Goal: Transaction & Acquisition: Purchase product/service

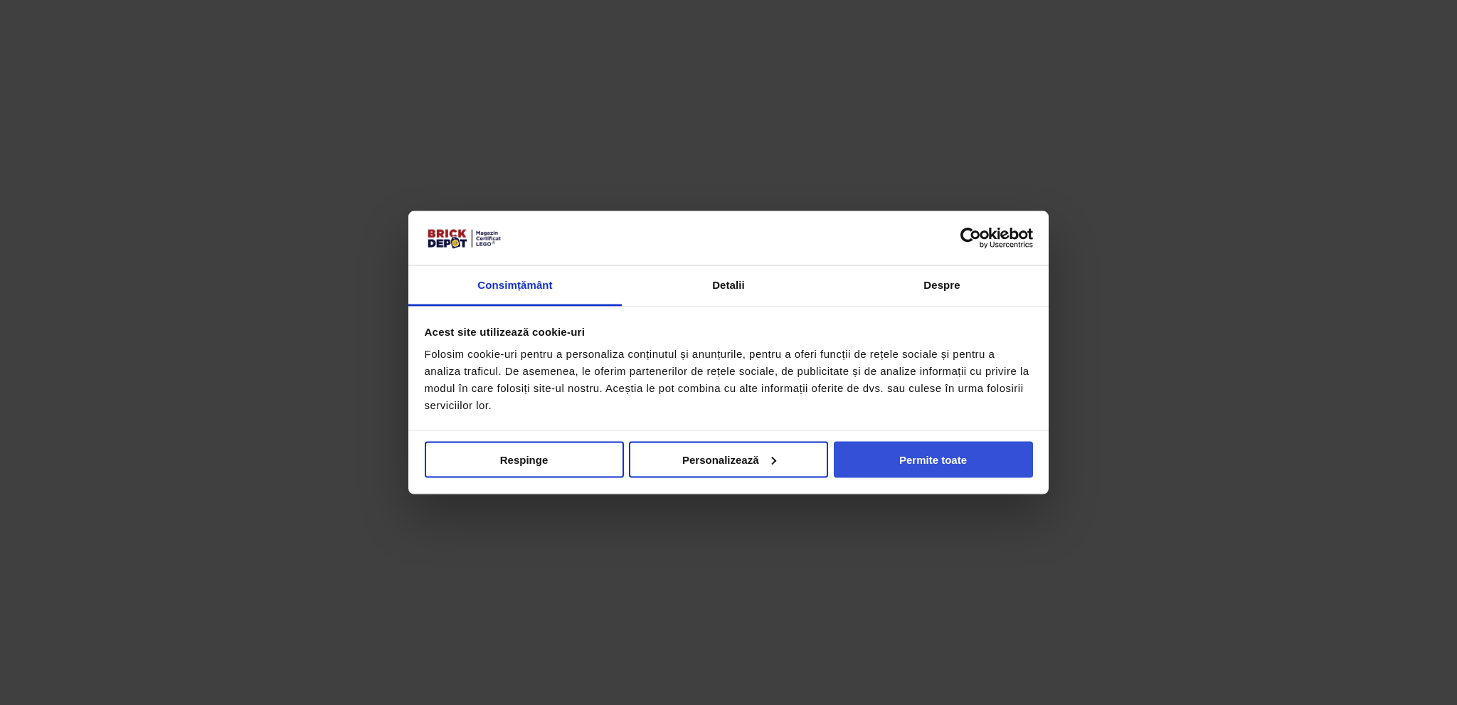
click at [954, 472] on button "Permite toate" at bounding box center [933, 459] width 199 height 36
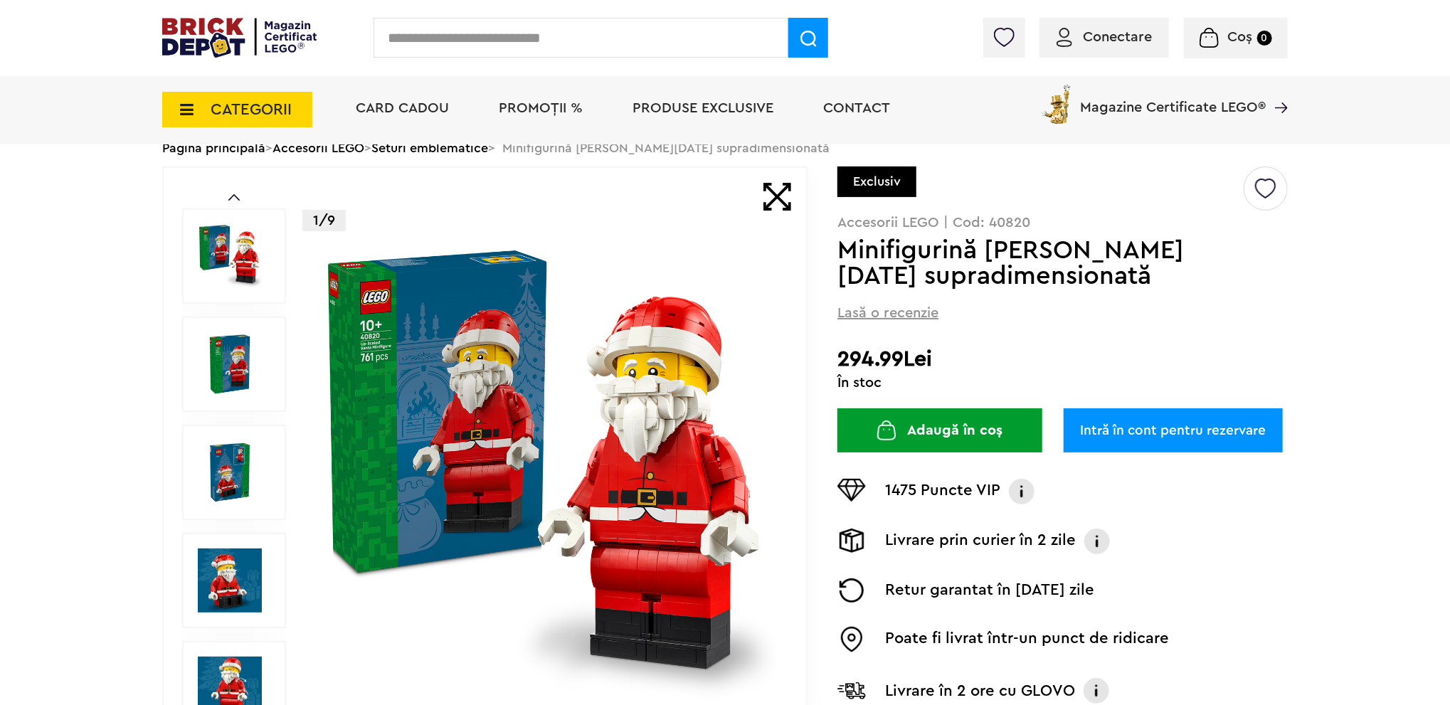
scroll to position [71, 0]
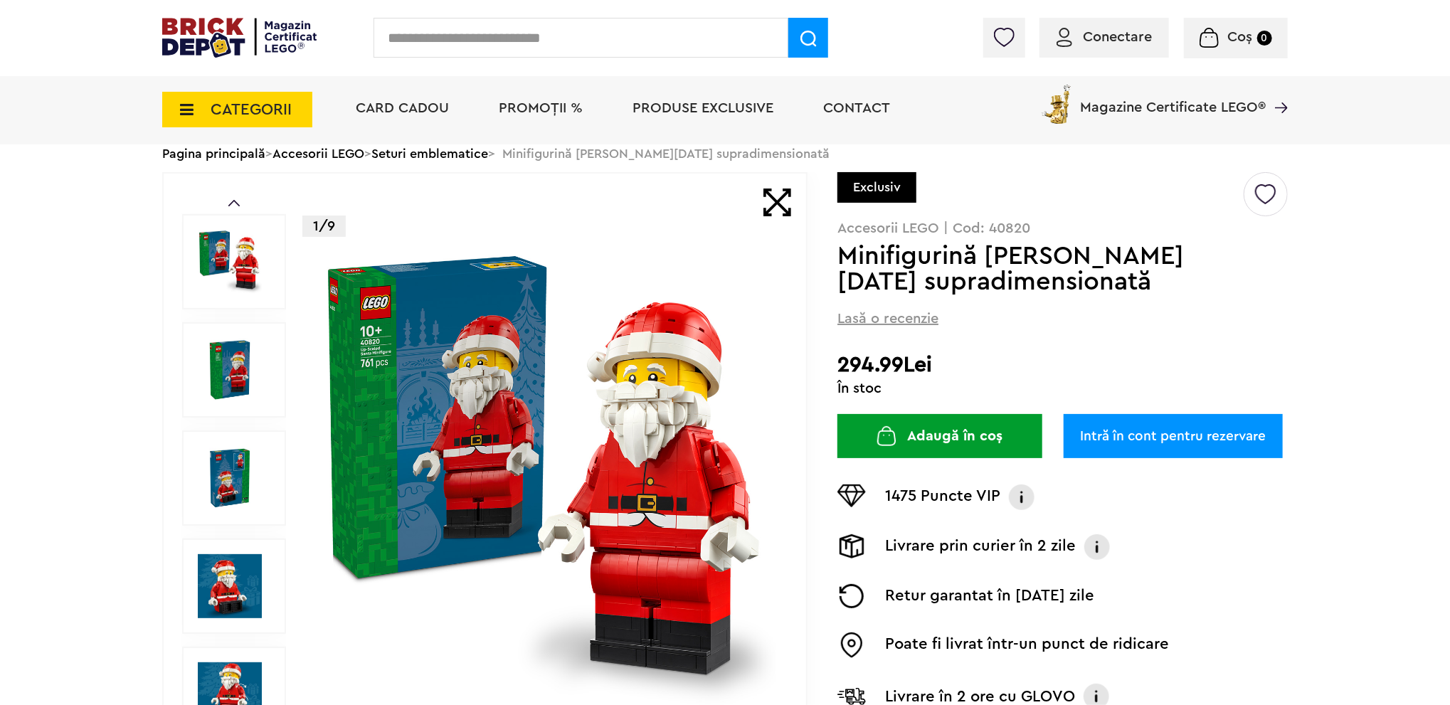
click at [442, 376] on img at bounding box center [546, 478] width 458 height 458
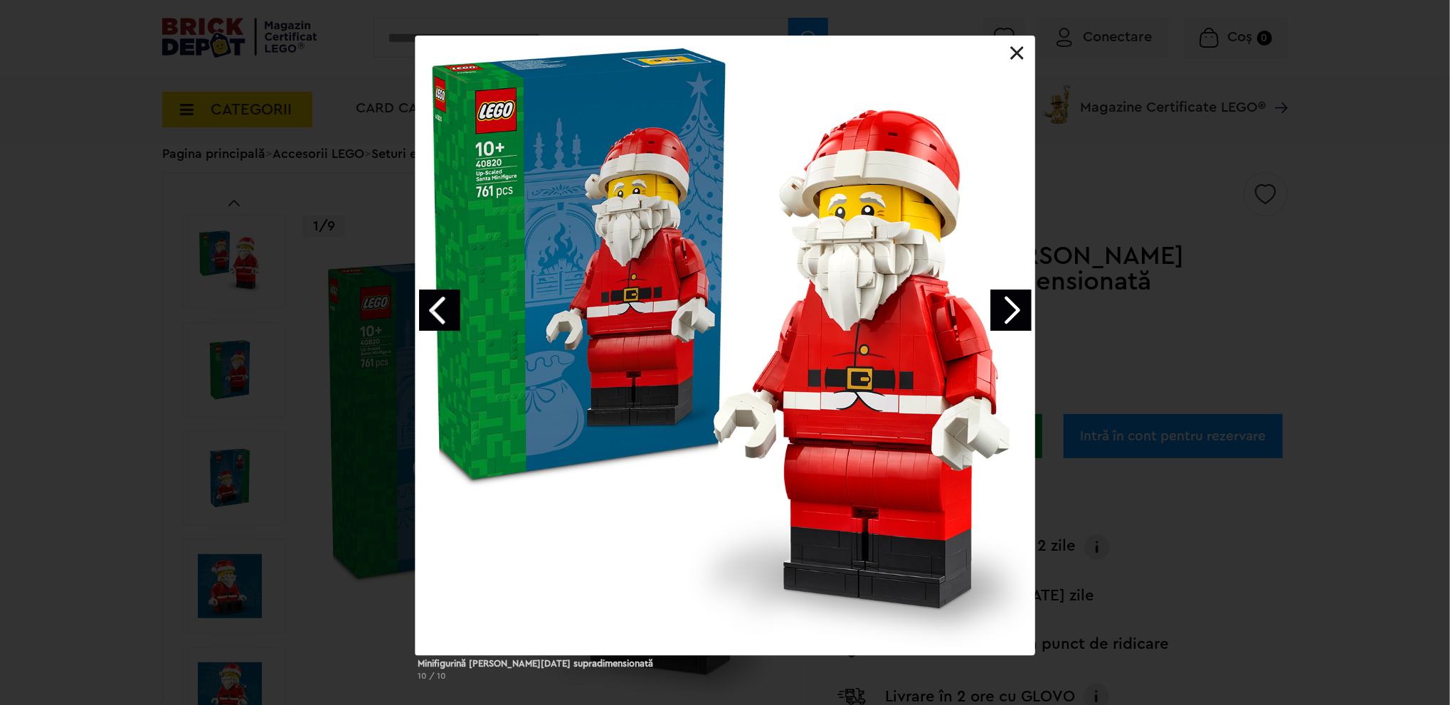
click at [1005, 304] on link "Next image" at bounding box center [1010, 310] width 41 height 41
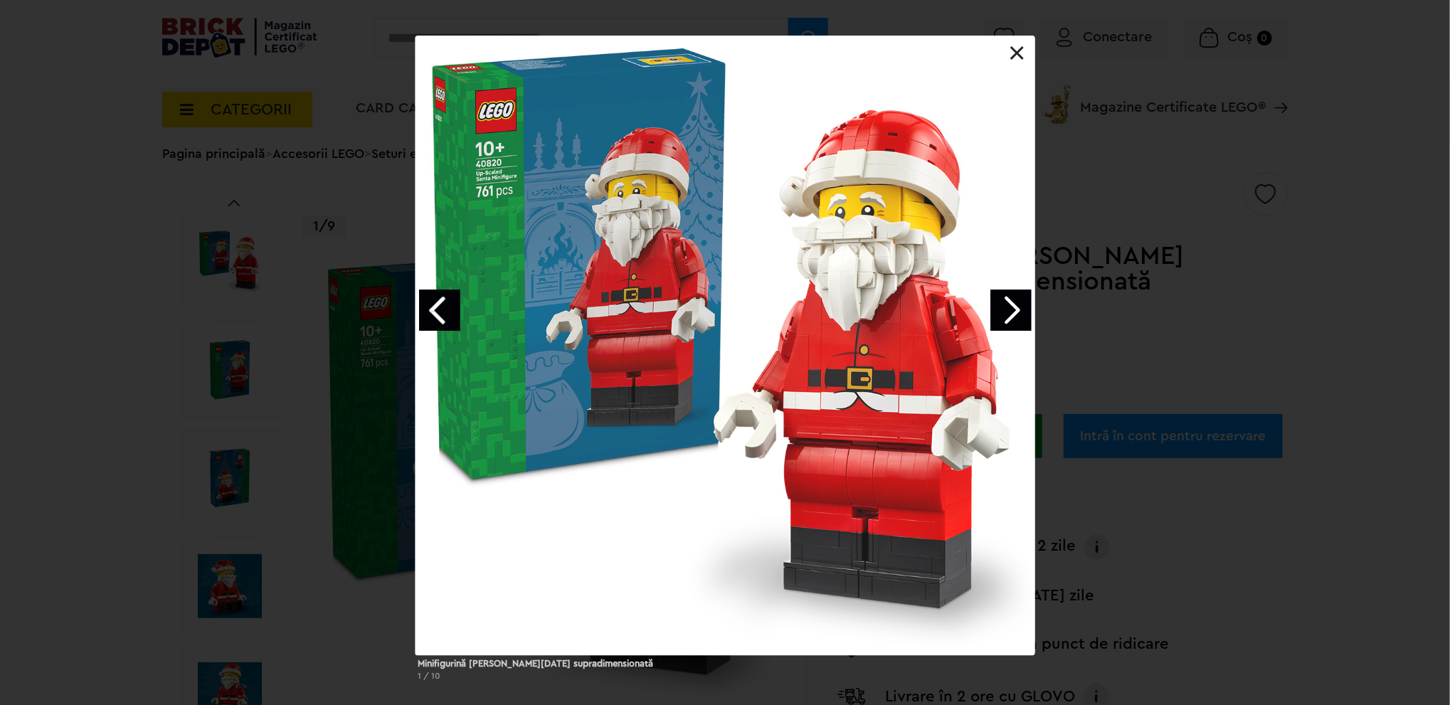
click at [1005, 304] on link "Next image" at bounding box center [1010, 310] width 41 height 41
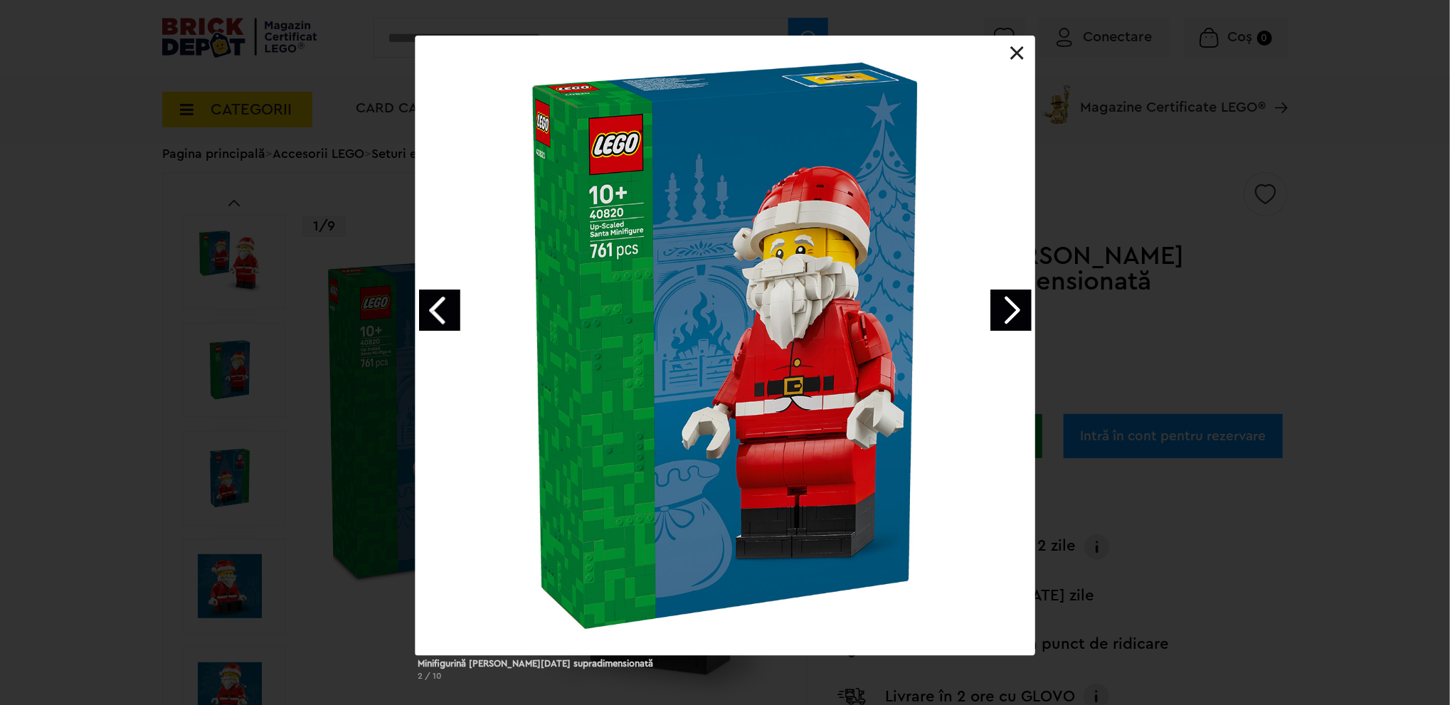
click at [1005, 304] on link "Next image" at bounding box center [1010, 310] width 41 height 41
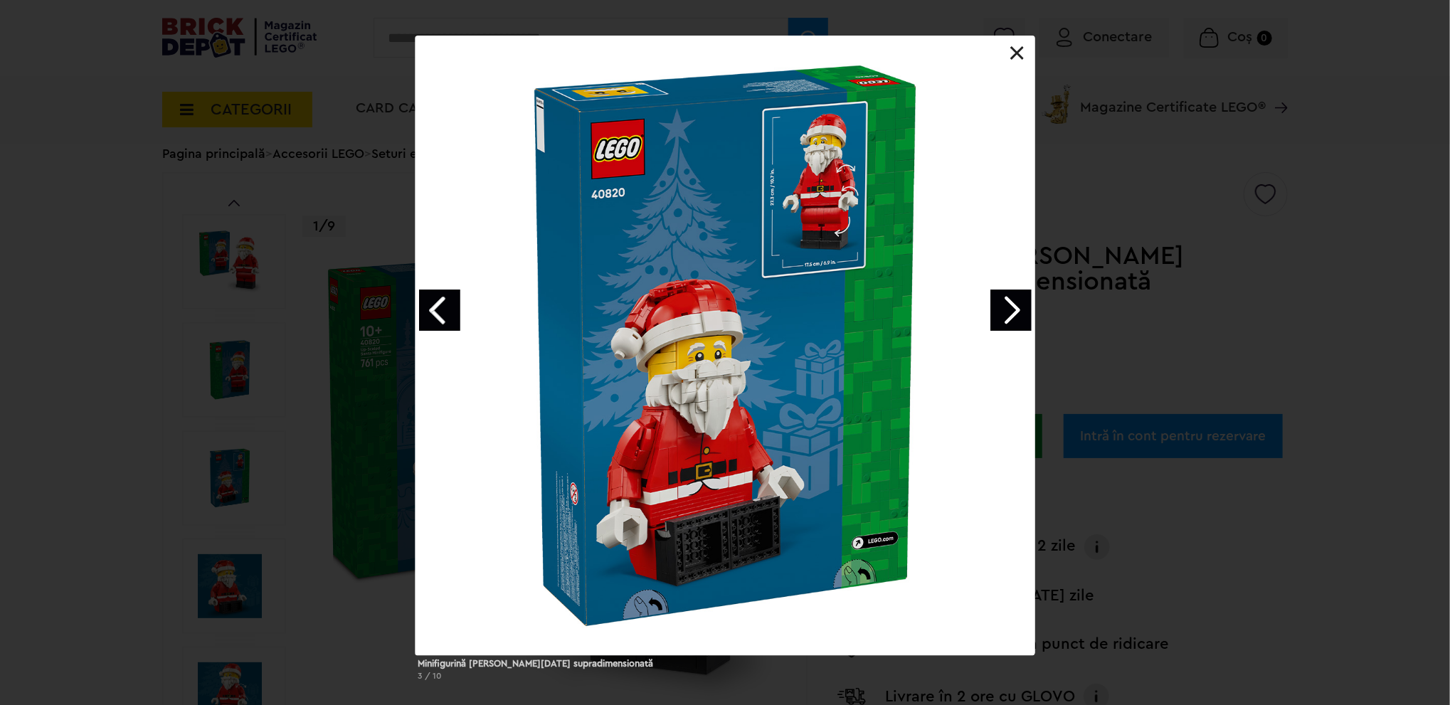
click at [1005, 304] on link "Next image" at bounding box center [1010, 310] width 41 height 41
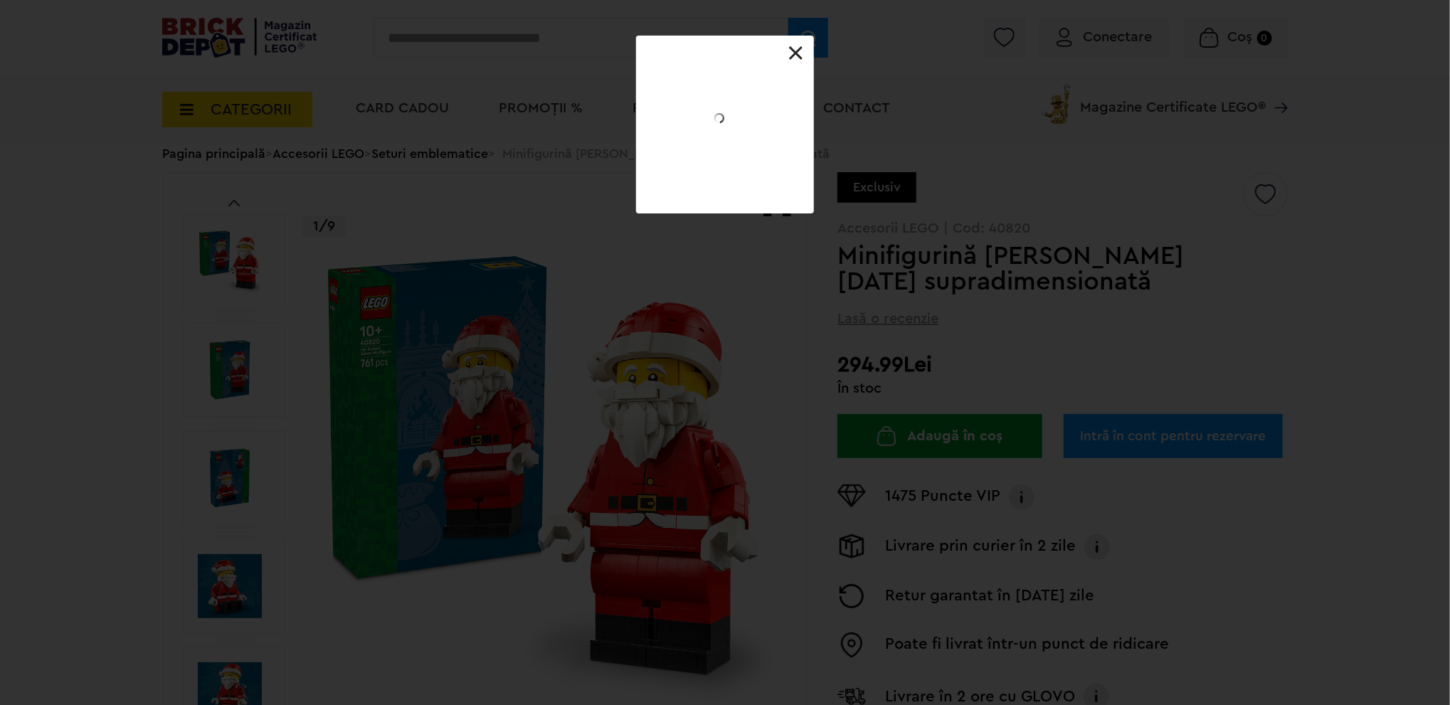
click at [814, 157] on div at bounding box center [725, 134] width 178 height 45
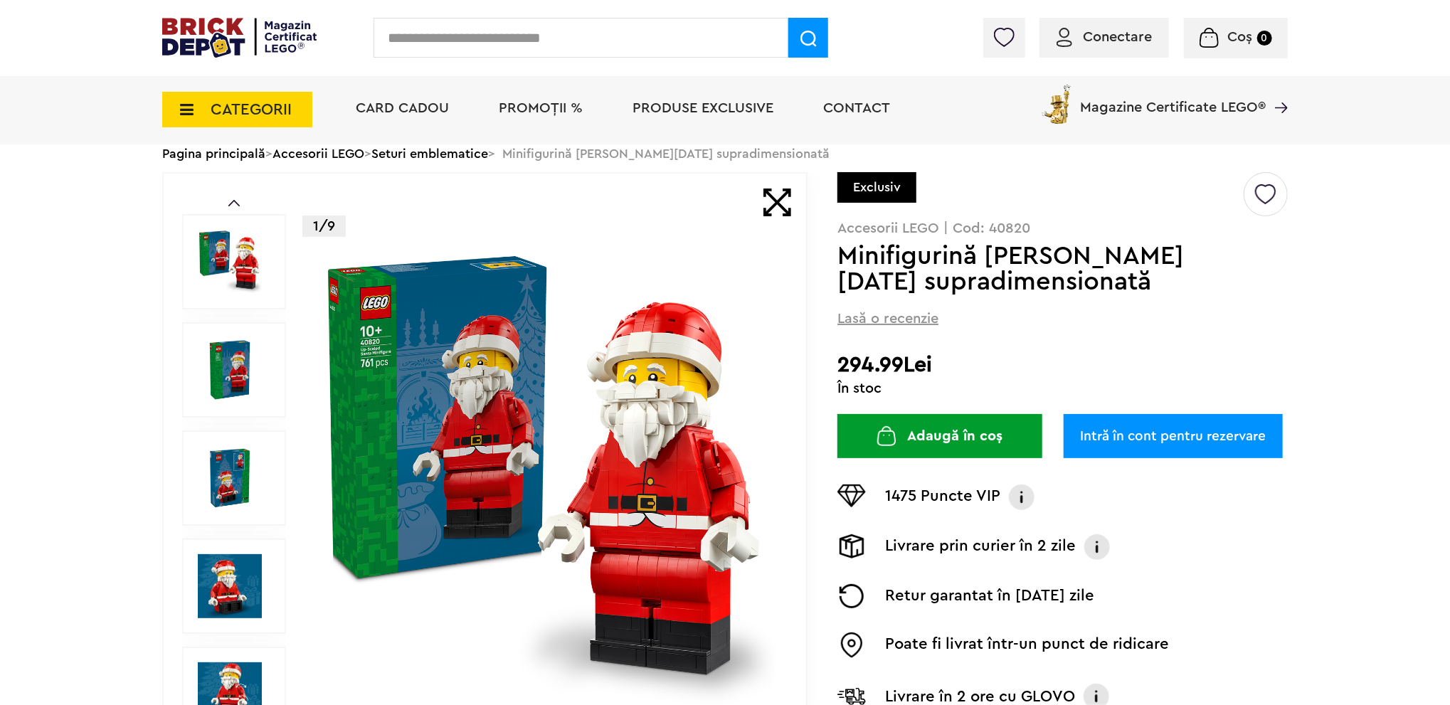
click at [1005, 304] on div "Creează o listă nouă Exclusiv Accesorii LEGO | Cod: 40820 Minifigurină [PERSON_…" at bounding box center [1062, 451] width 450 height 559
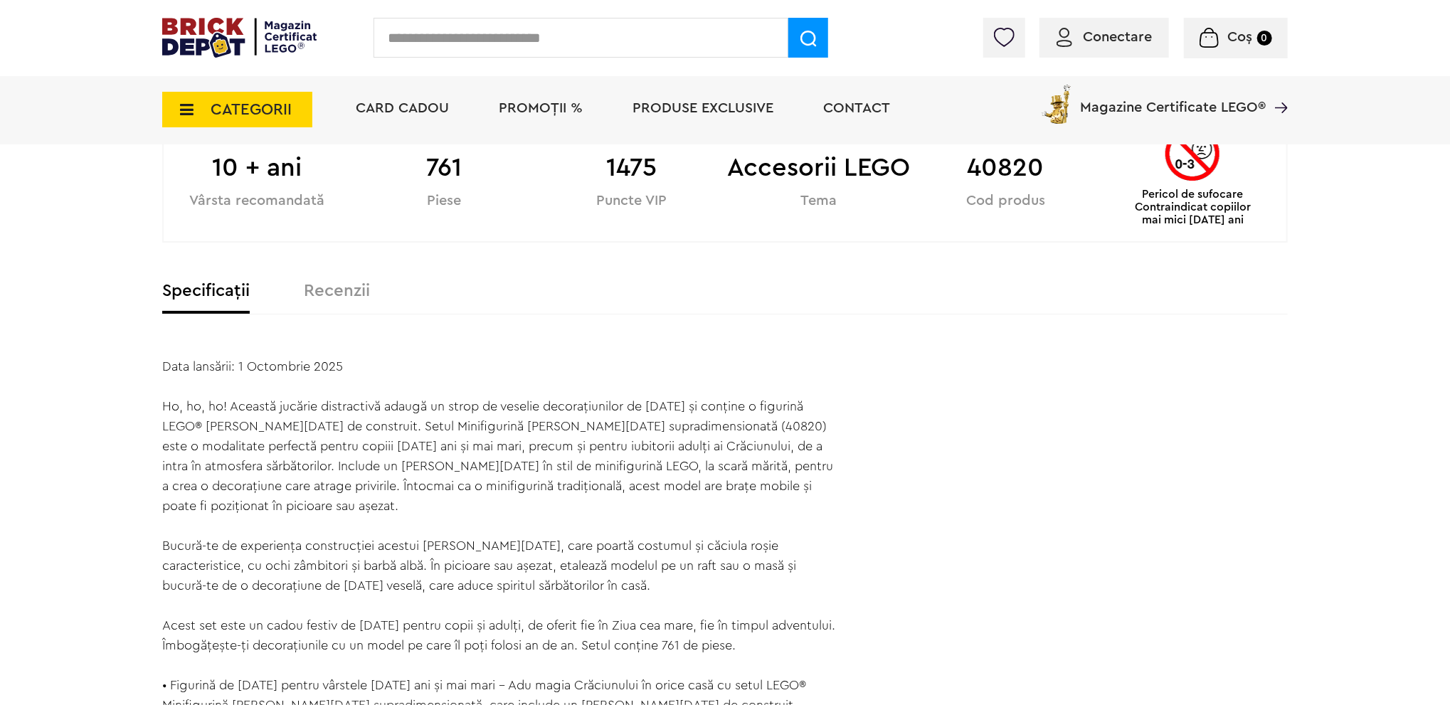
scroll to position [1138, 0]
